Goal: Transaction & Acquisition: Purchase product/service

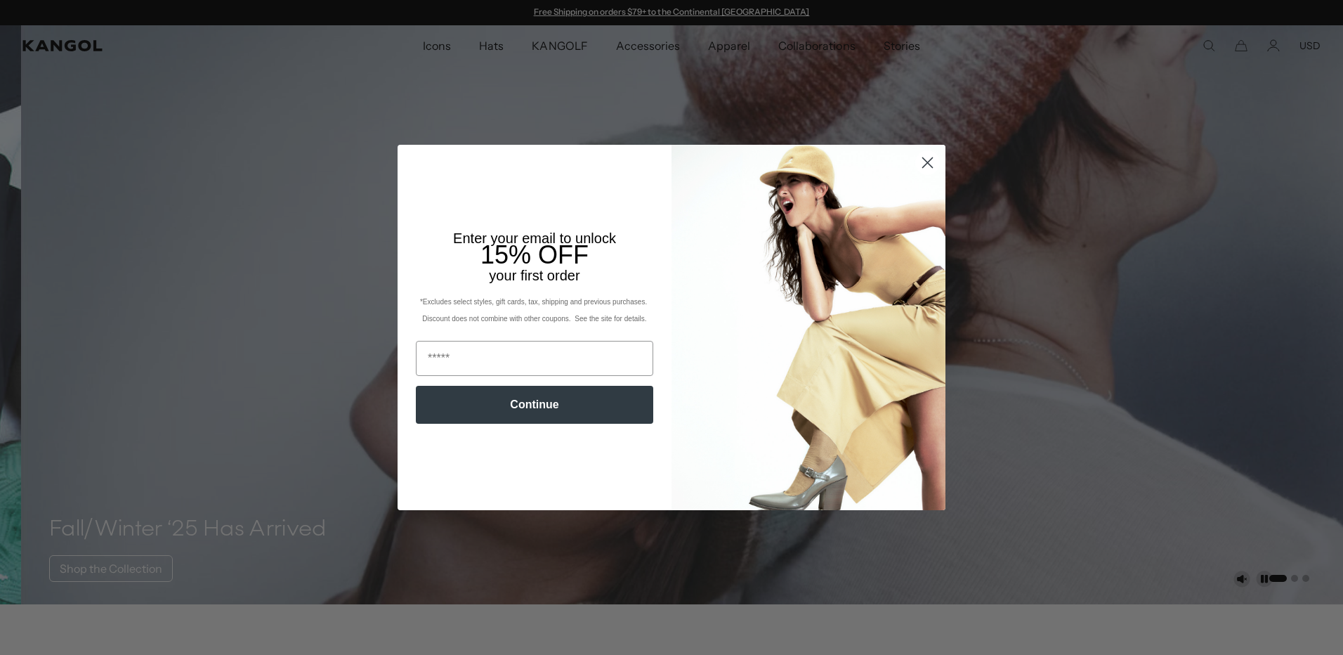
click at [923, 166] on circle "Close dialog" at bounding box center [927, 162] width 23 height 23
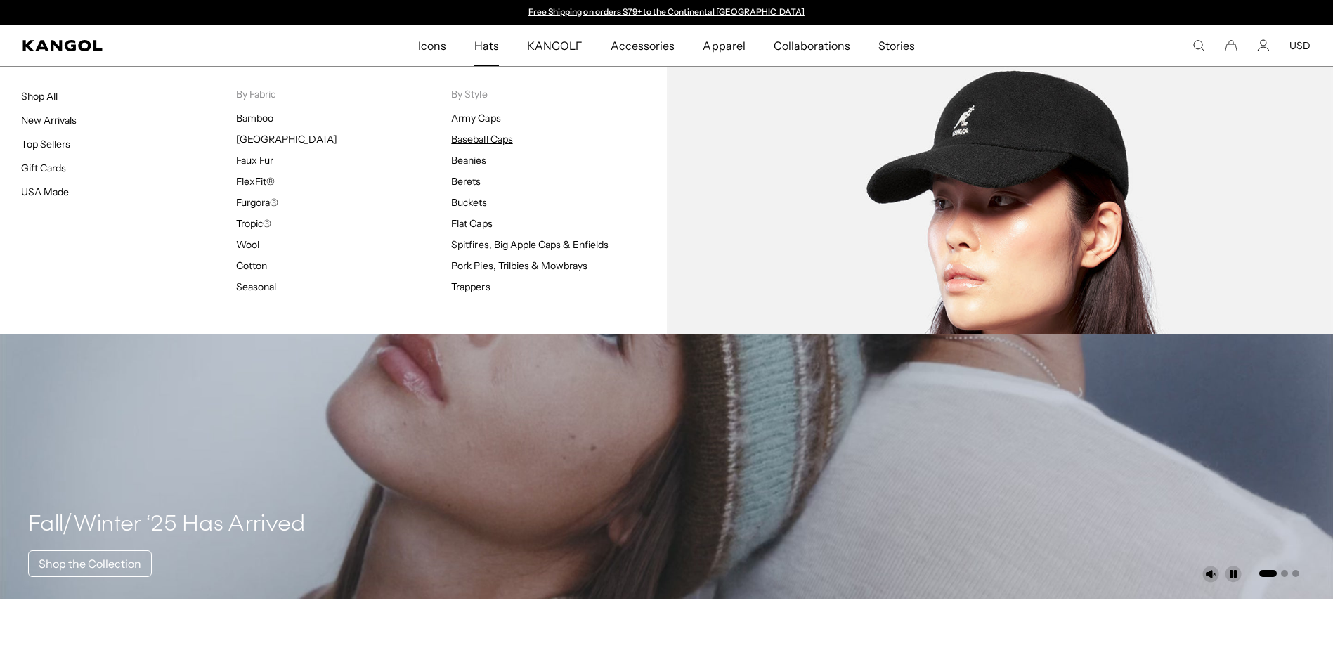
click at [483, 137] on link "Baseball Caps" at bounding box center [481, 139] width 61 height 13
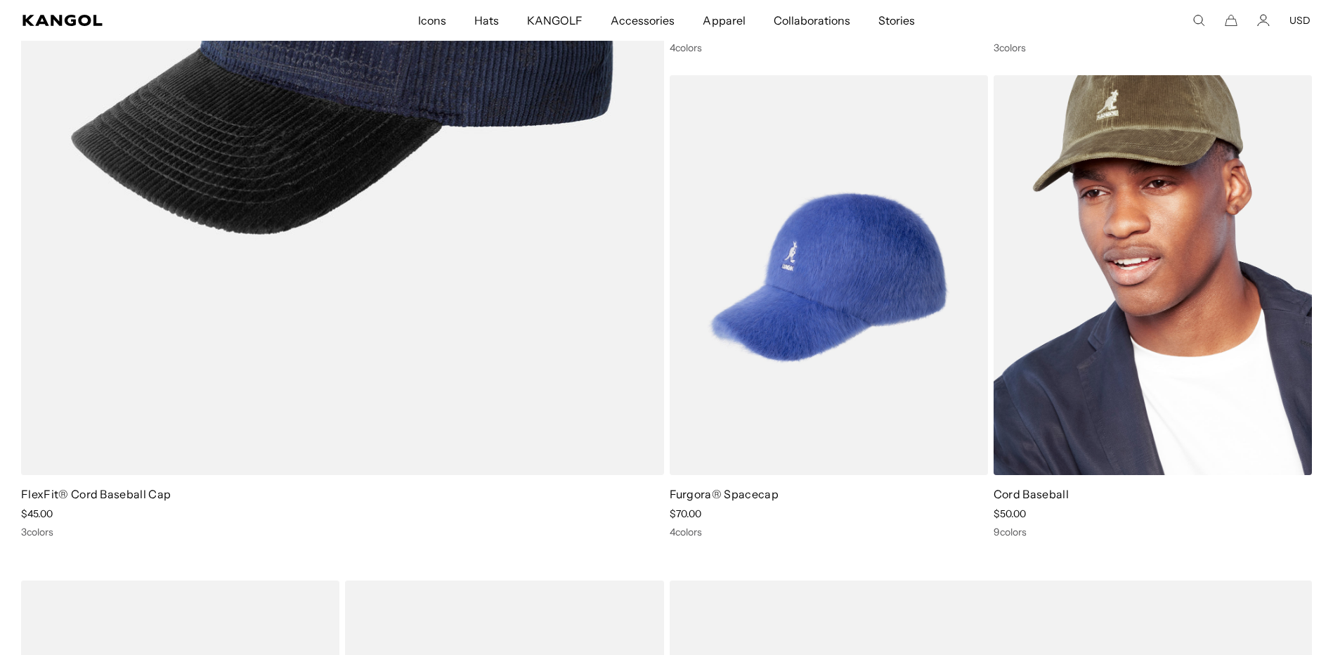
click at [1111, 228] on img at bounding box center [1152, 275] width 318 height 400
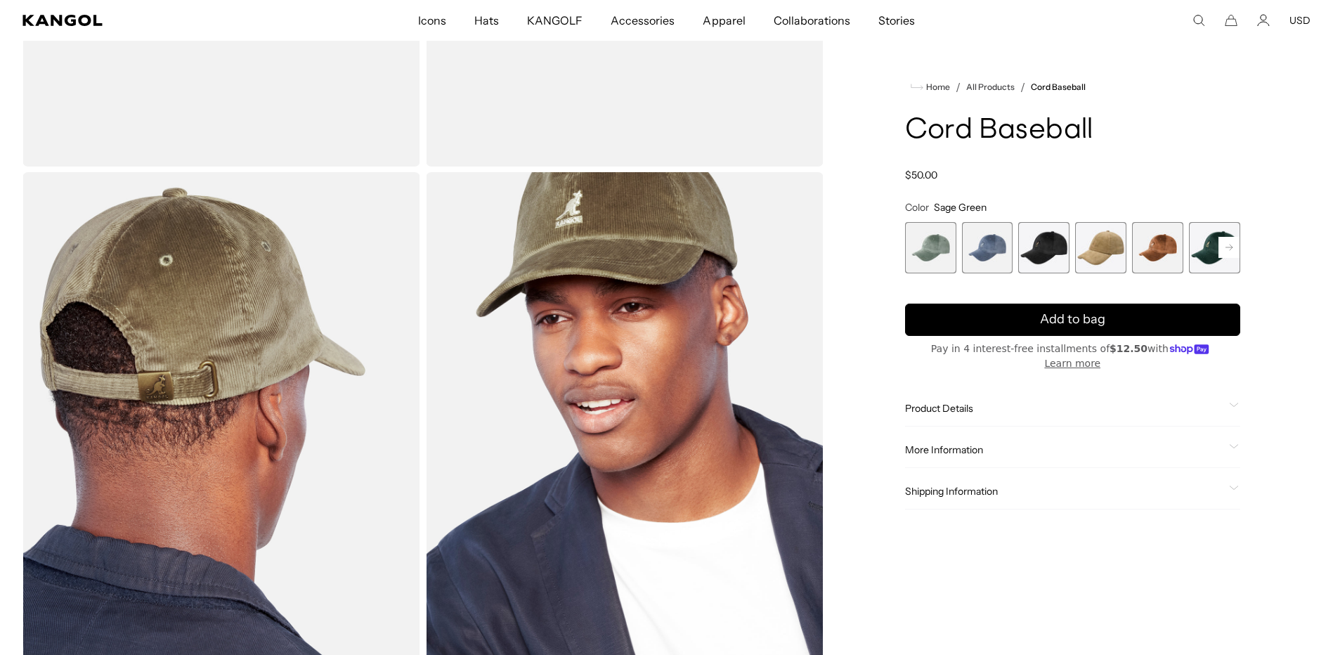
click at [1231, 243] on rect at bounding box center [1228, 247] width 21 height 21
click at [1227, 242] on rect at bounding box center [1228, 247] width 21 height 21
click at [1224, 242] on rect at bounding box center [1228, 247] width 21 height 21
click at [1217, 240] on span "9 of 9" at bounding box center [1214, 247] width 51 height 51
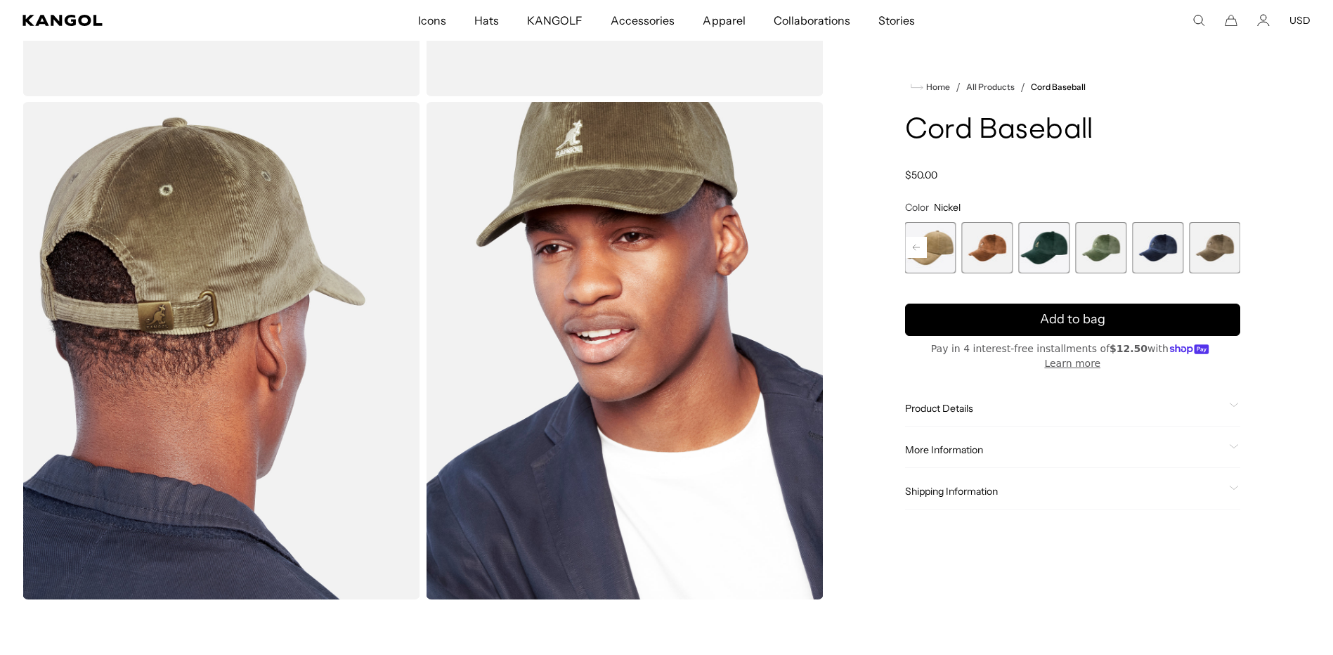
scroll to position [562, 0]
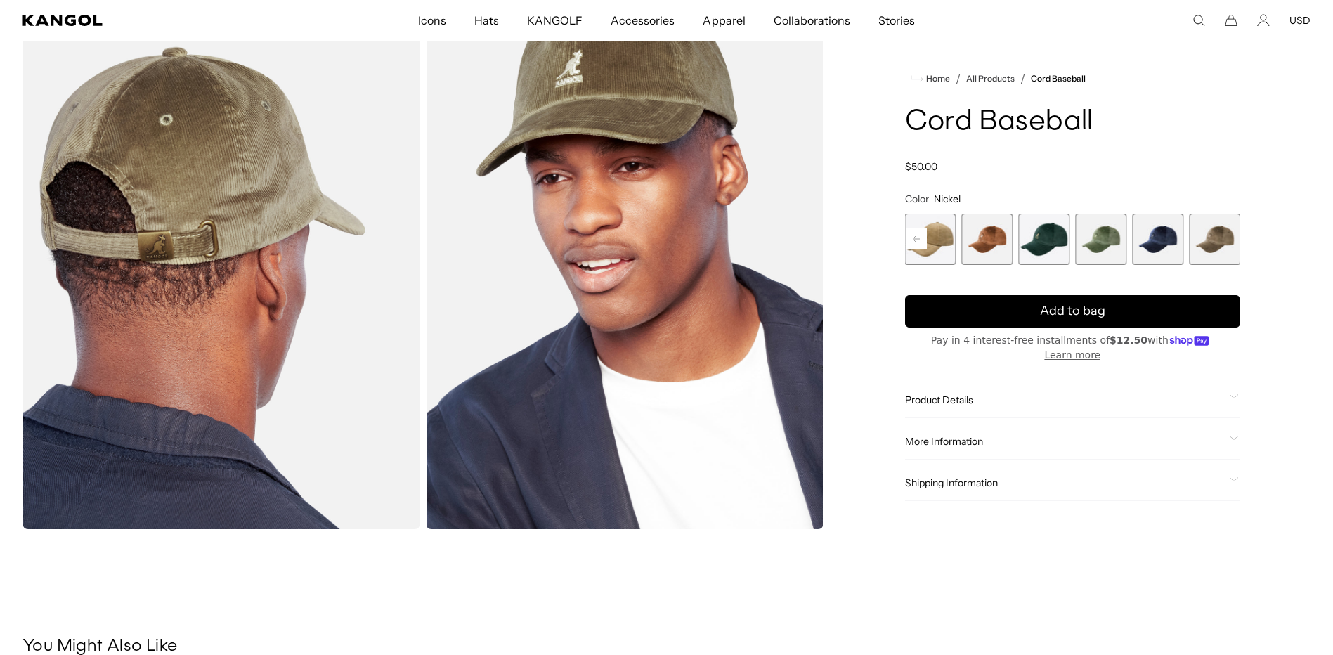
click at [931, 247] on span "4 of 9" at bounding box center [930, 239] width 51 height 51
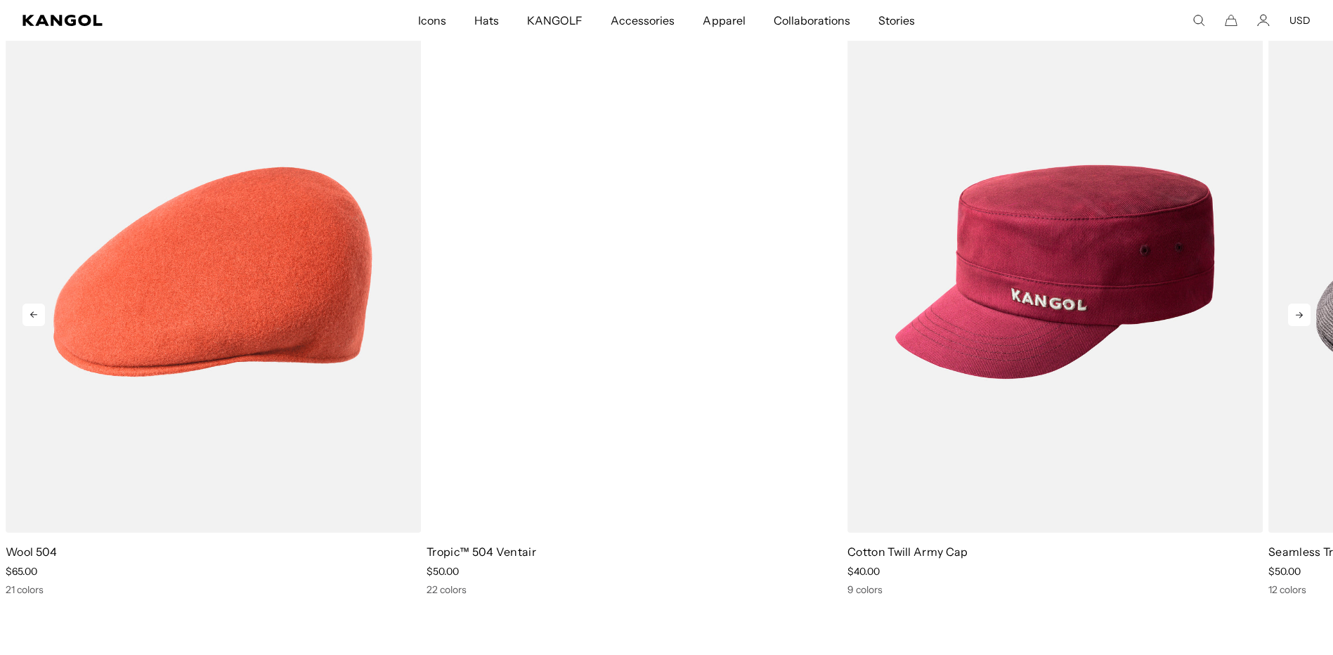
scroll to position [0, 289]
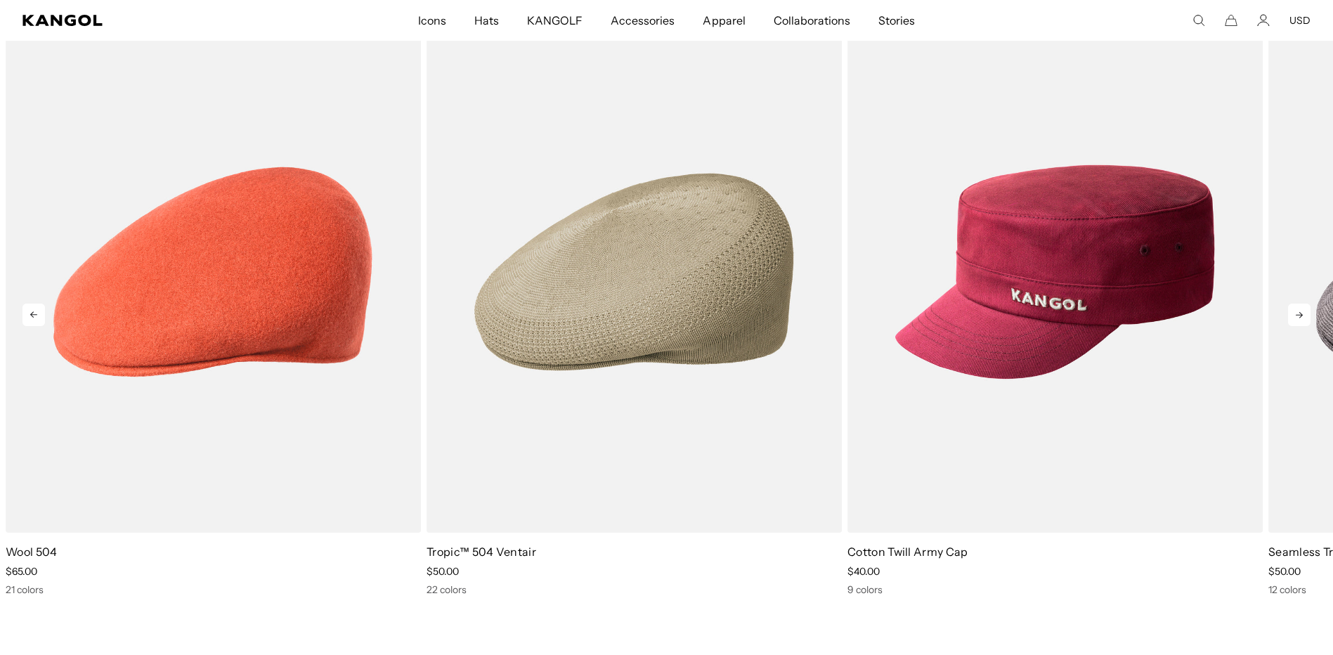
click at [1292, 306] on icon at bounding box center [1299, 314] width 22 height 22
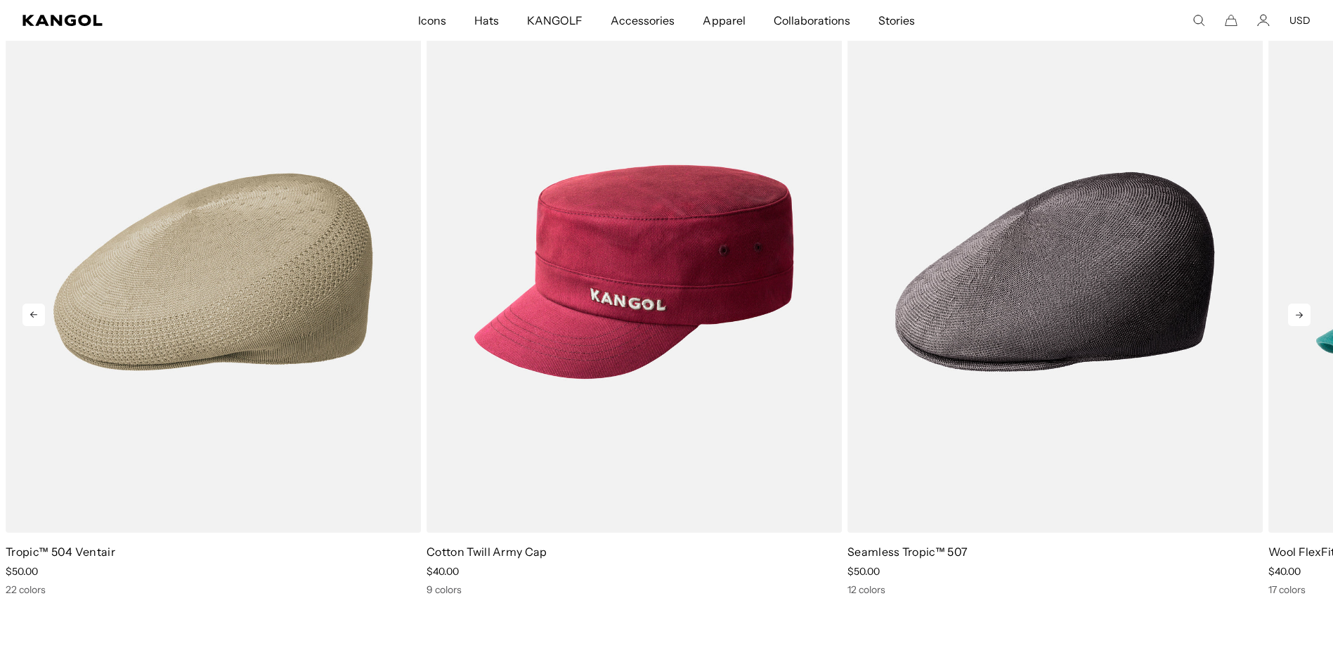
scroll to position [0, 0]
